Goal: Check status

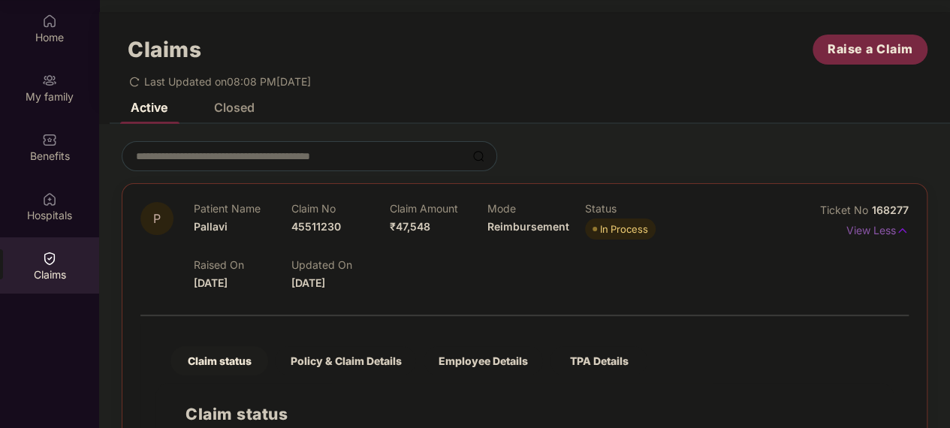
scroll to position [541, 0]
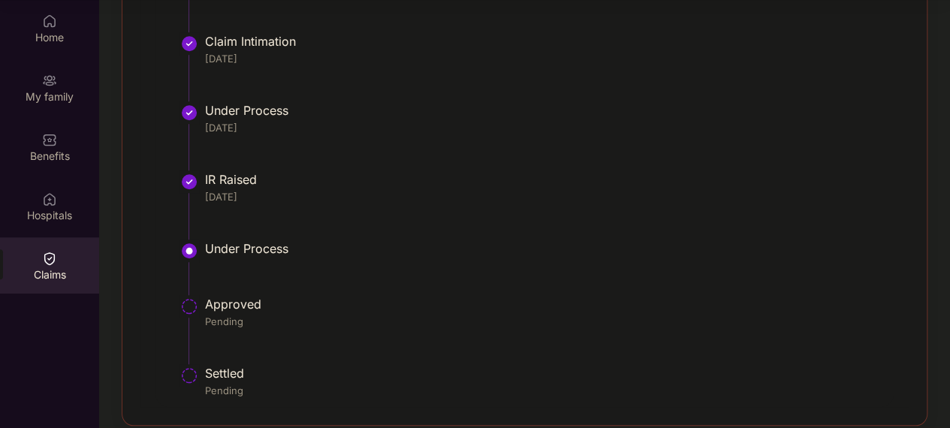
click at [265, 241] on div "Under Process" at bounding box center [549, 248] width 689 height 15
click at [270, 241] on div "Under Process" at bounding box center [549, 248] width 689 height 15
click at [200, 246] on li "Under Process" at bounding box center [540, 274] width 708 height 56
click at [216, 241] on div "Under Process" at bounding box center [549, 248] width 689 height 15
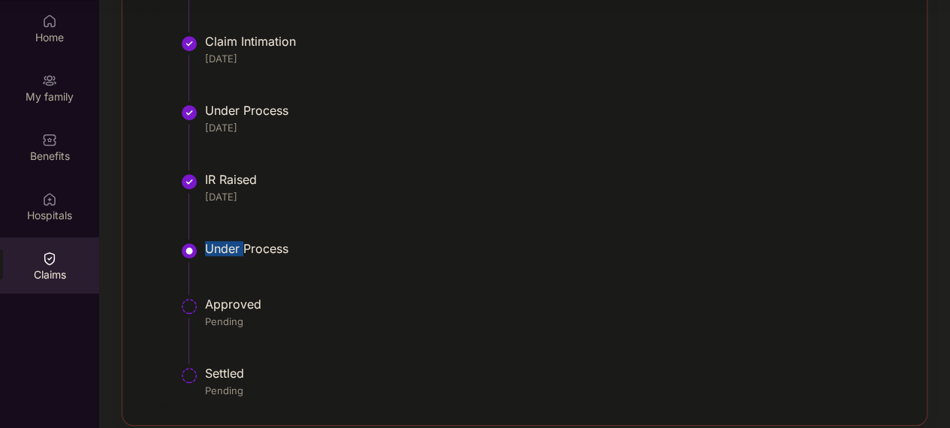
click at [216, 241] on div "Under Process" at bounding box center [549, 248] width 689 height 15
click at [267, 241] on div "Under Process" at bounding box center [549, 248] width 689 height 15
click at [218, 241] on div "Under Process" at bounding box center [549, 248] width 689 height 15
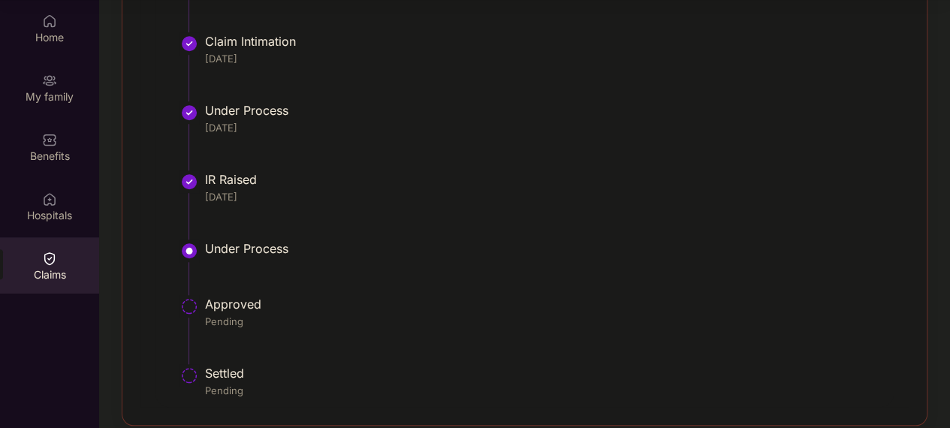
click at [523, 190] on div "[DATE]" at bounding box center [549, 197] width 689 height 14
